Goal: Check status: Check status

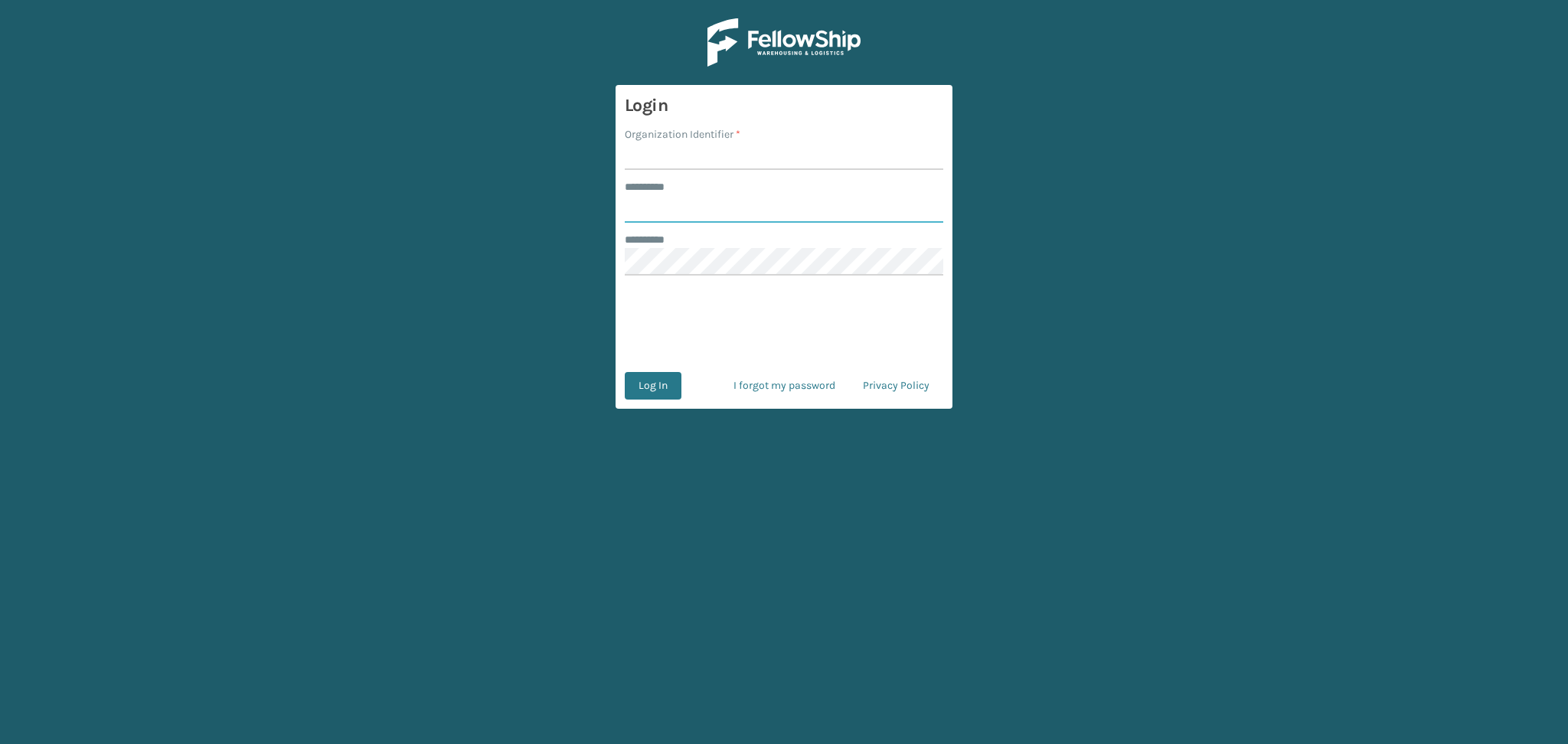
type input "******"
click at [664, 159] on input "Organization Identifier *" at bounding box center [784, 157] width 318 height 28
type input "LifeStyle"
click at [649, 383] on button "Log In" at bounding box center [653, 386] width 57 height 28
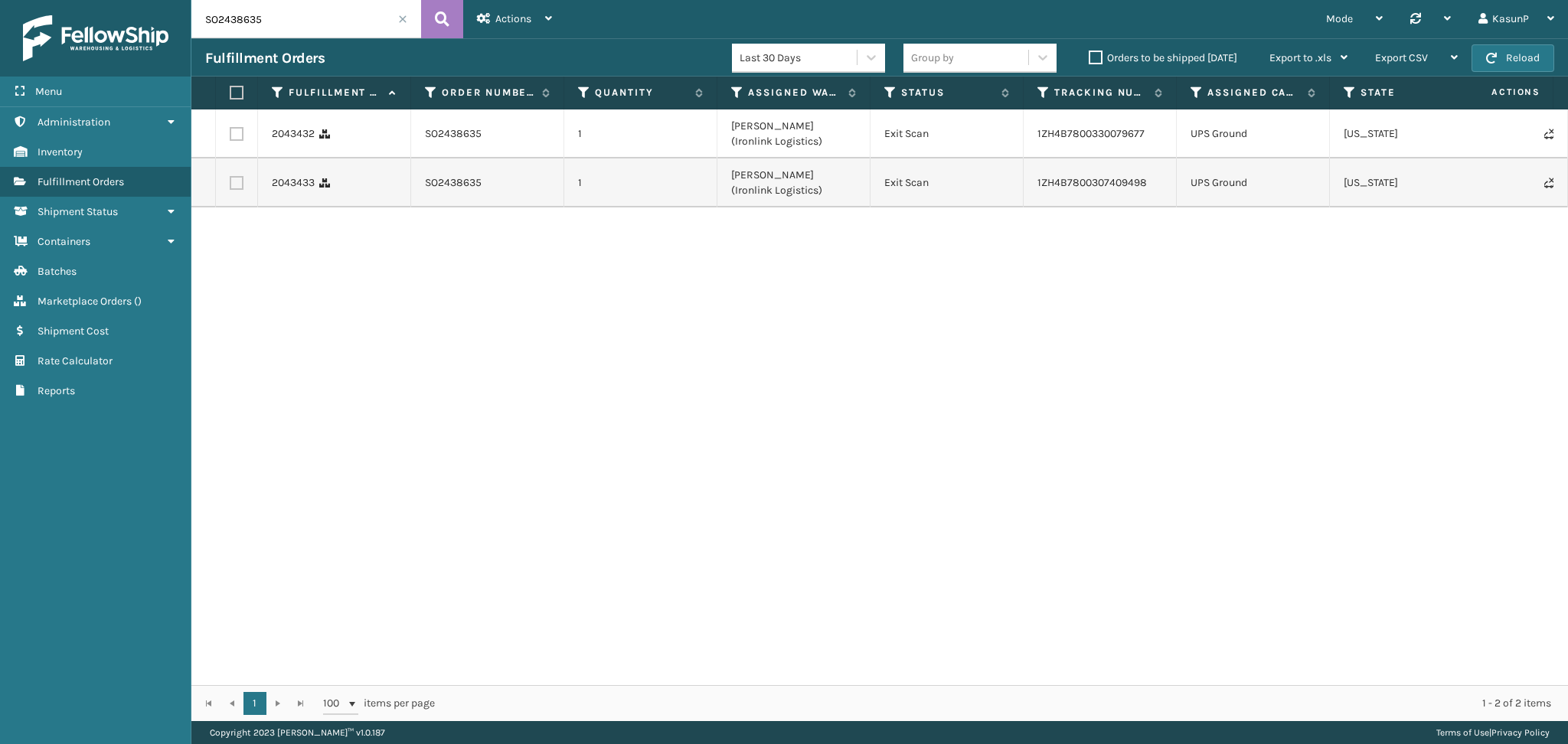
click at [219, 25] on input "SO2438635" at bounding box center [306, 19] width 230 height 38
paste input "9221"
type input "SO2439221"
click at [448, 17] on icon at bounding box center [443, 19] width 15 height 23
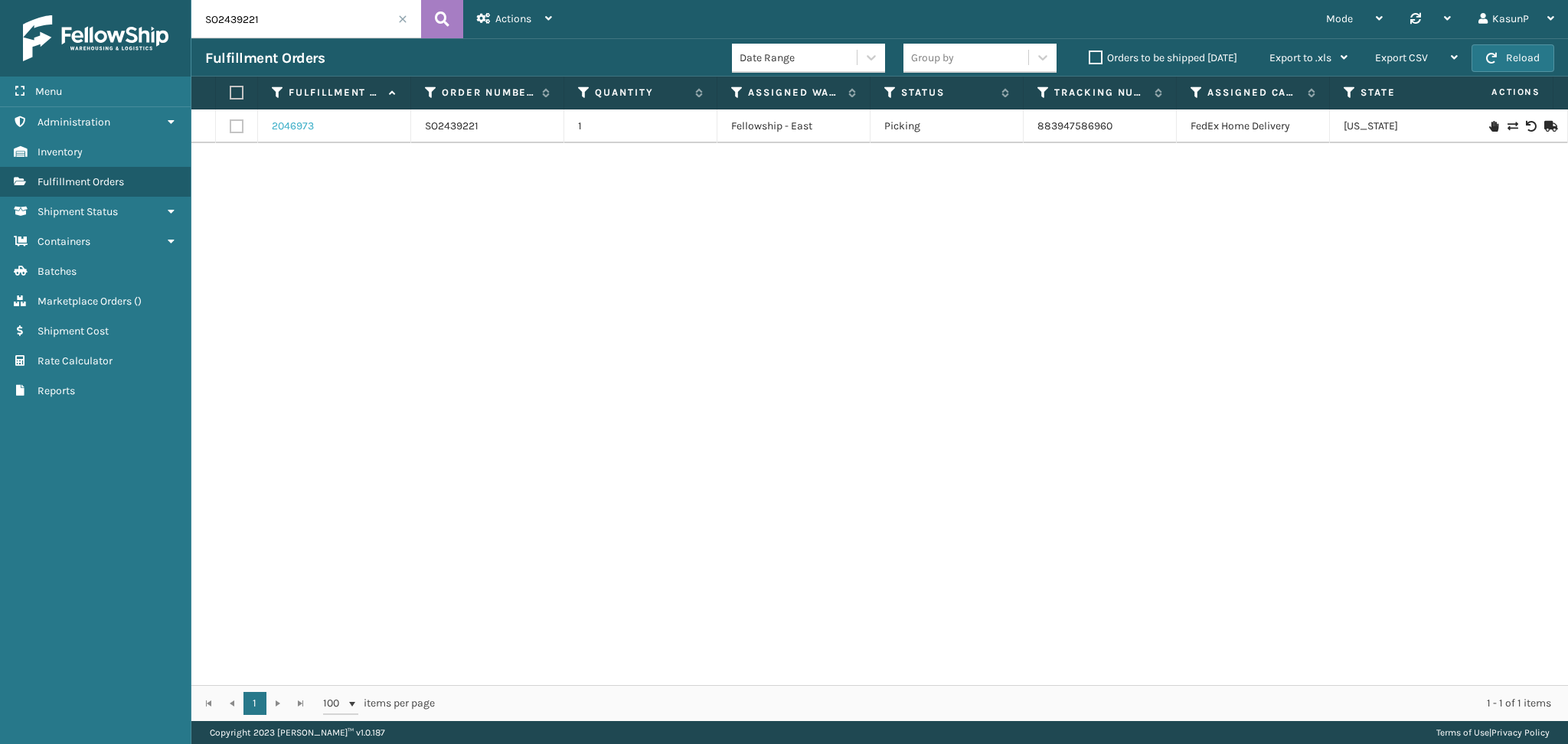
click at [308, 125] on link "2046973" at bounding box center [292, 126] width 42 height 16
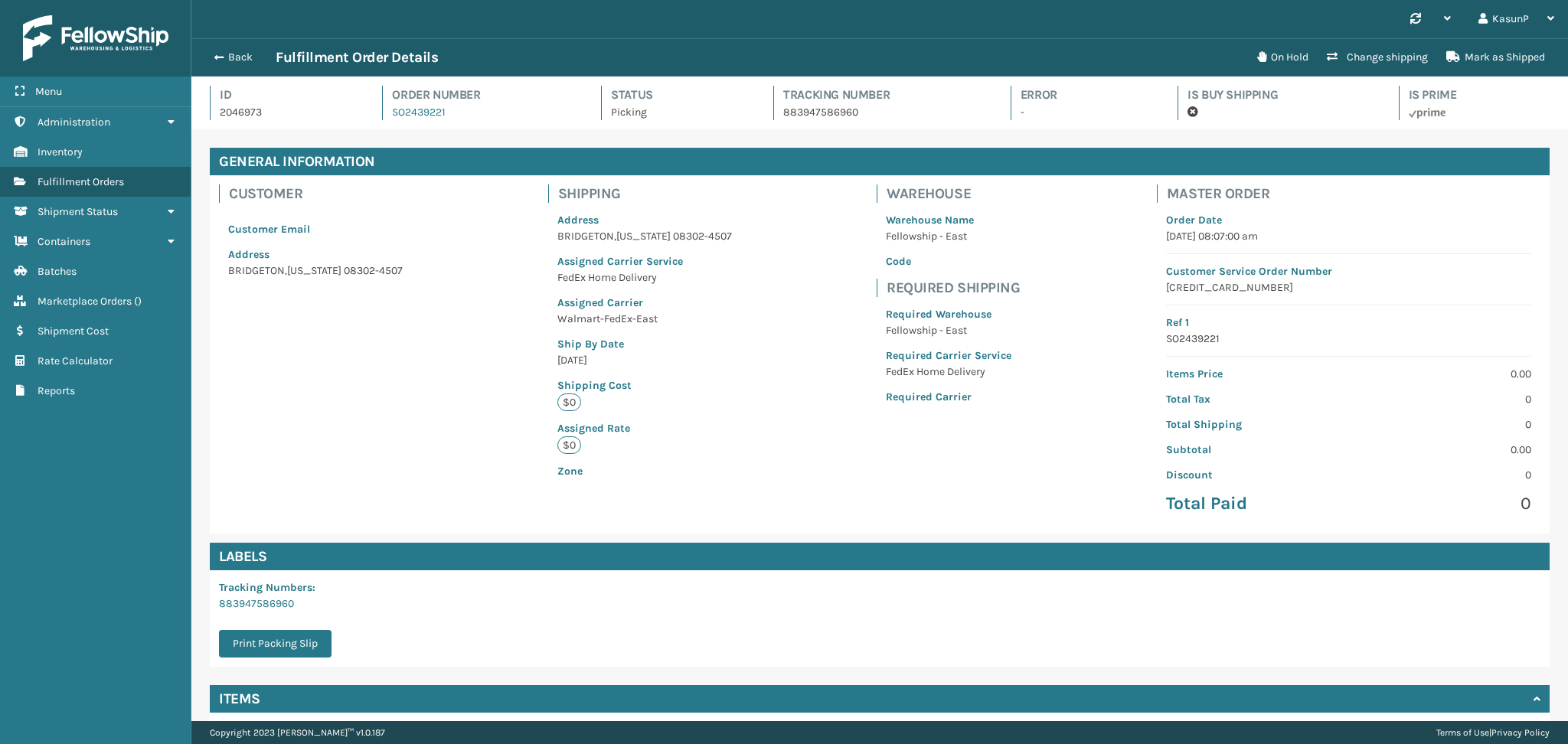
scroll to position [37, 1376]
click at [1187, 289] on p "[CREDIT_CARD_NUMBER]" at bounding box center [1349, 287] width 366 height 16
copy p "[CREDIT_CARD_NUMBER]"
click at [226, 55] on button "Back" at bounding box center [240, 57] width 71 height 14
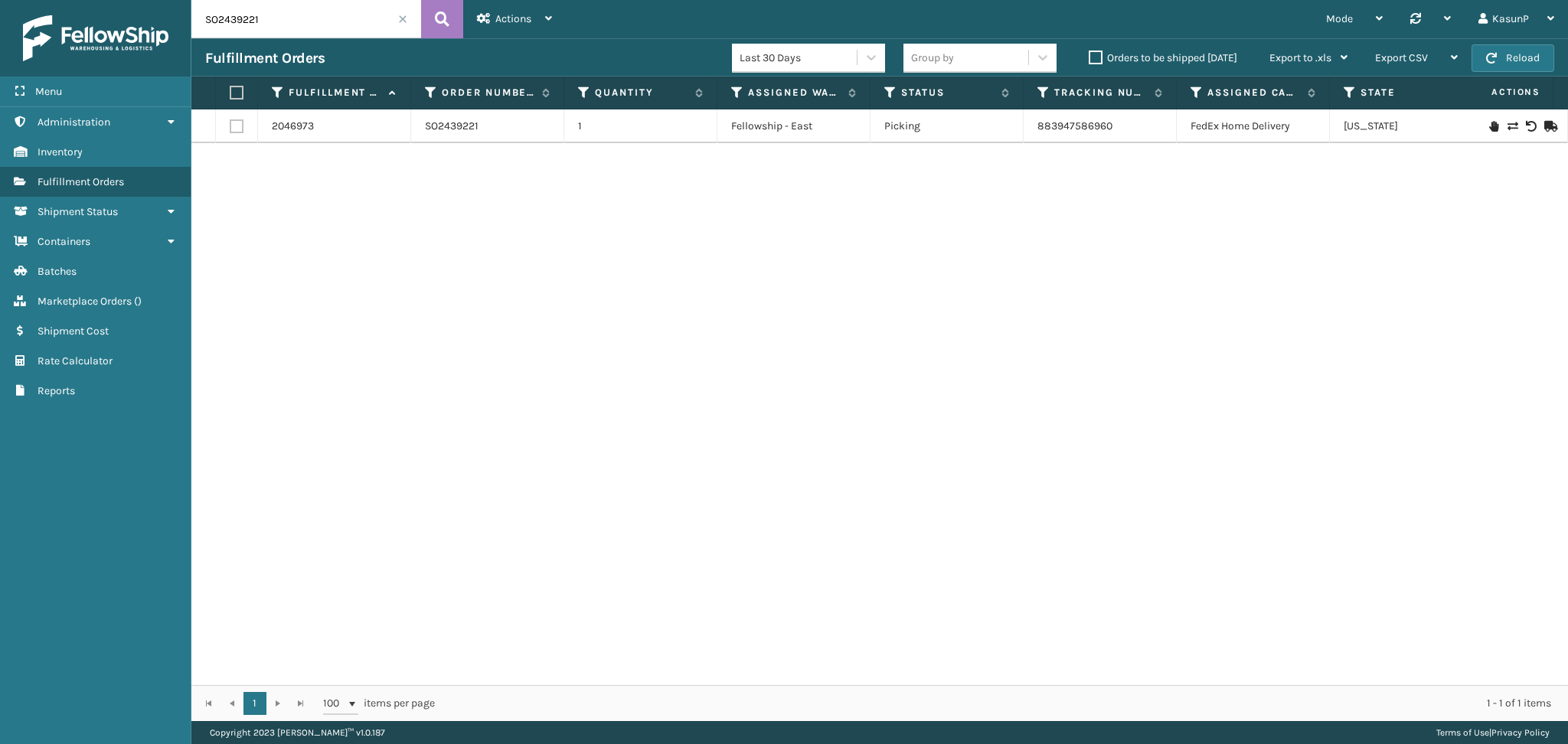
click at [249, 23] on input "SO2439221" at bounding box center [306, 19] width 230 height 38
paste input "[CREDIT_CARD_NUMBER]"
type input "[CREDIT_CARD_NUMBER]"
click at [452, 16] on button at bounding box center [442, 19] width 42 height 38
